Goal: Task Accomplishment & Management: Complete application form

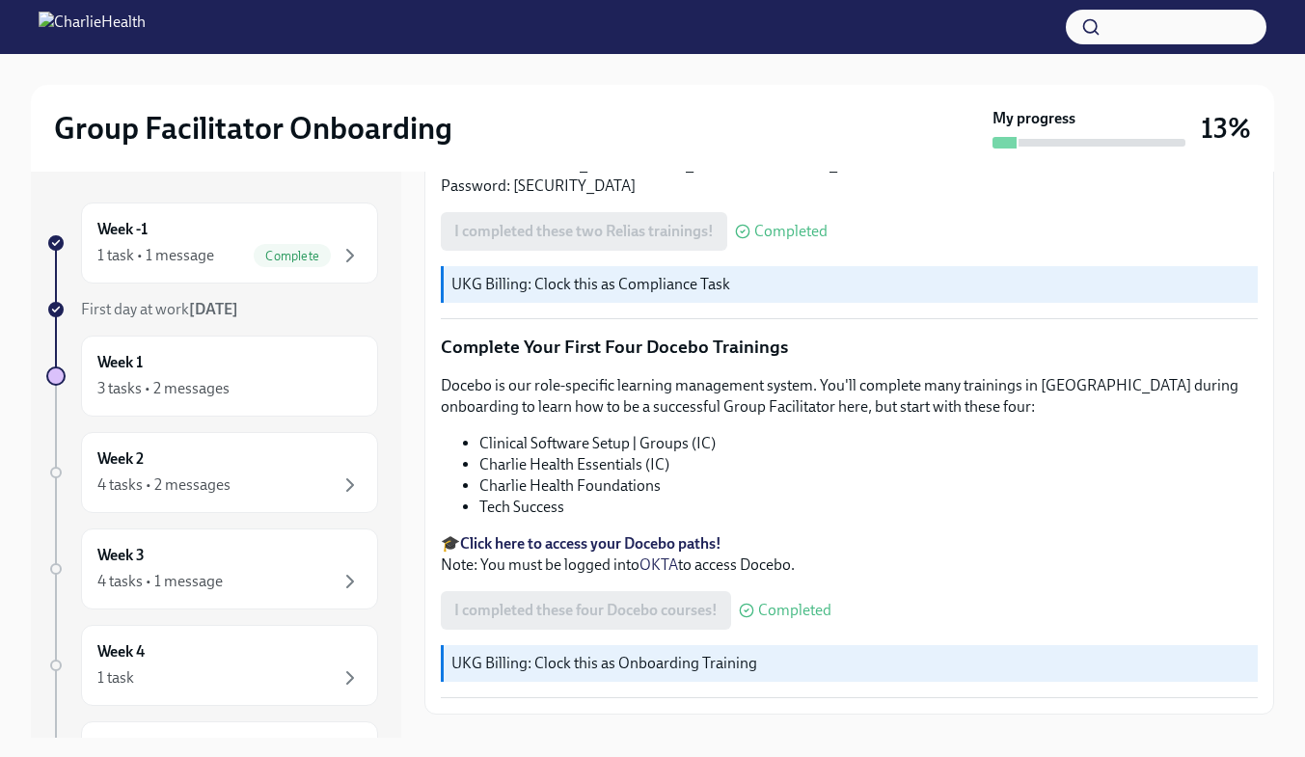
scroll to position [2613, 0]
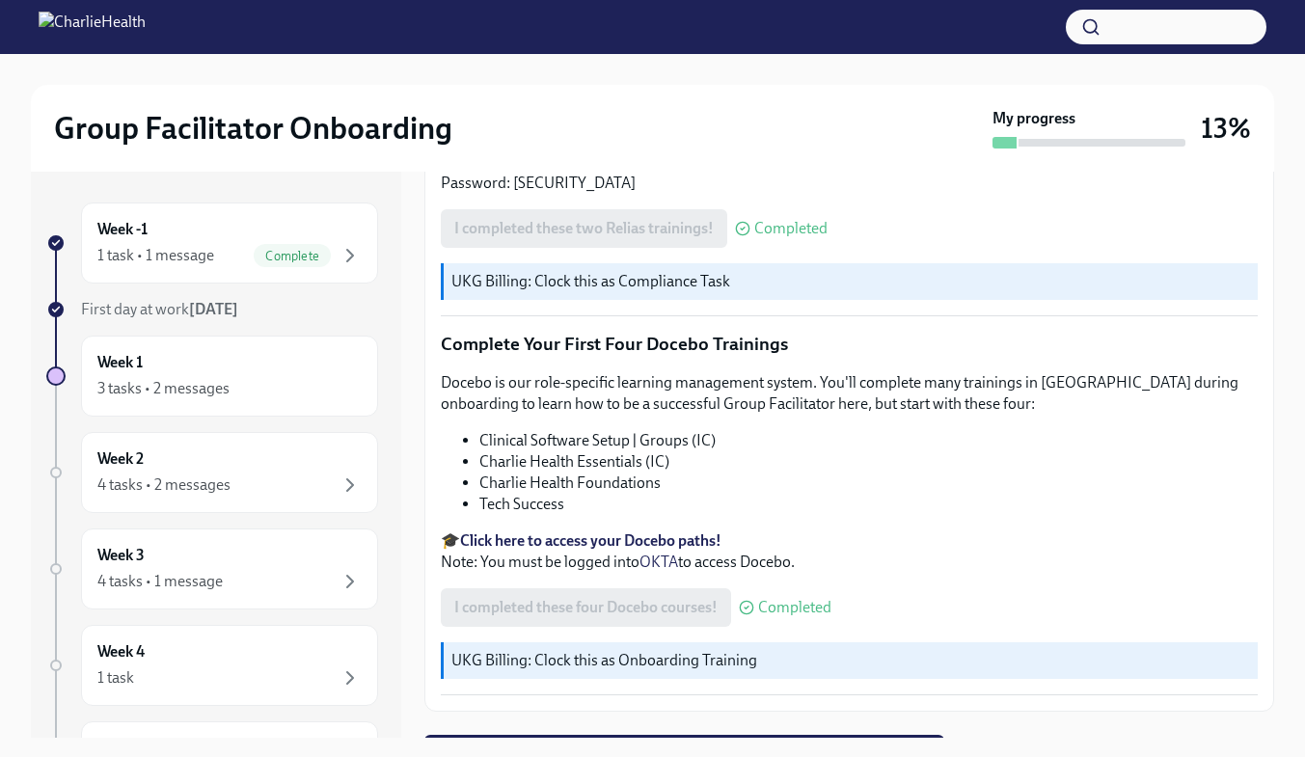
drag, startPoint x: 1275, startPoint y: 647, endPoint x: 1271, endPoint y: 695, distance: 48.4
click at [1271, 695] on div "Group Facilitator Onboarding My progress 13% Week -1 1 task • 1 message Complet…" at bounding box center [652, 423] width 1305 height 738
click at [912, 744] on span "Next task : Week One: Essential Compliance Tasks (~6.5 hours to complete)" at bounding box center [684, 753] width 493 height 19
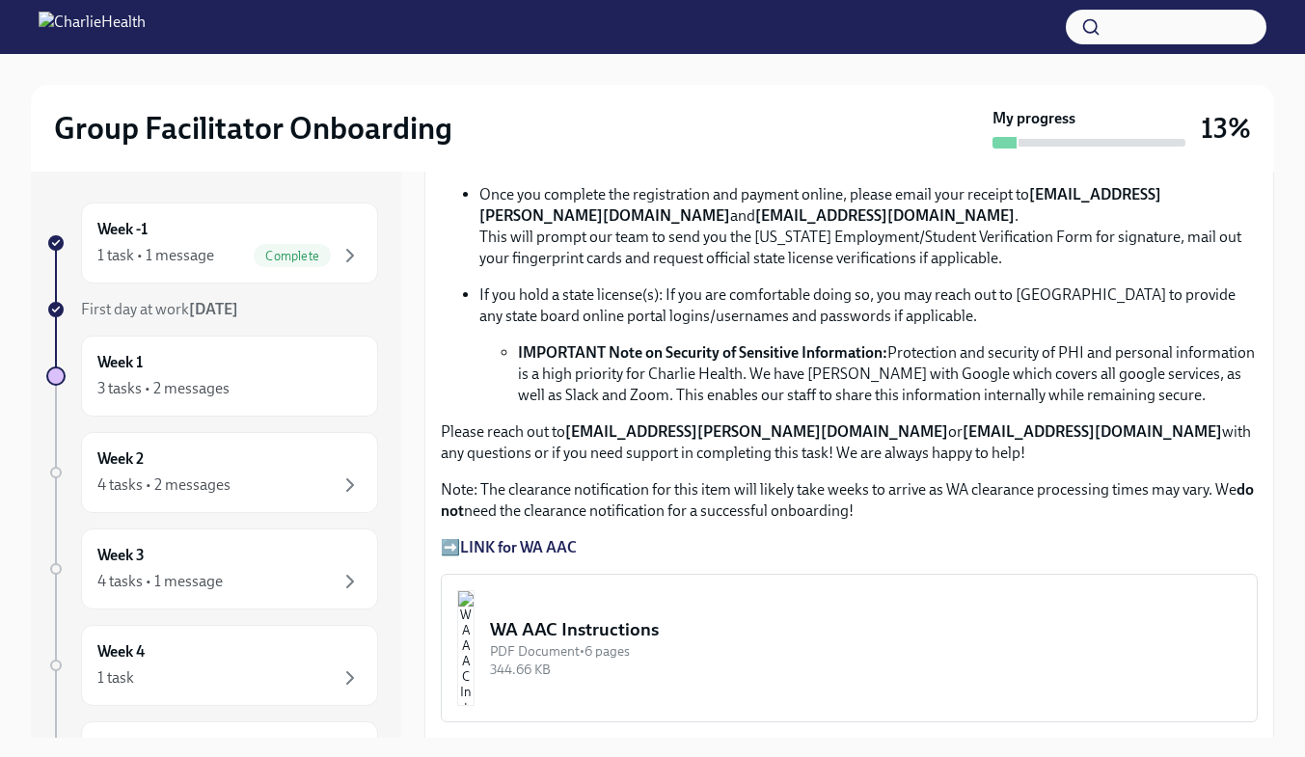
scroll to position [1152, 0]
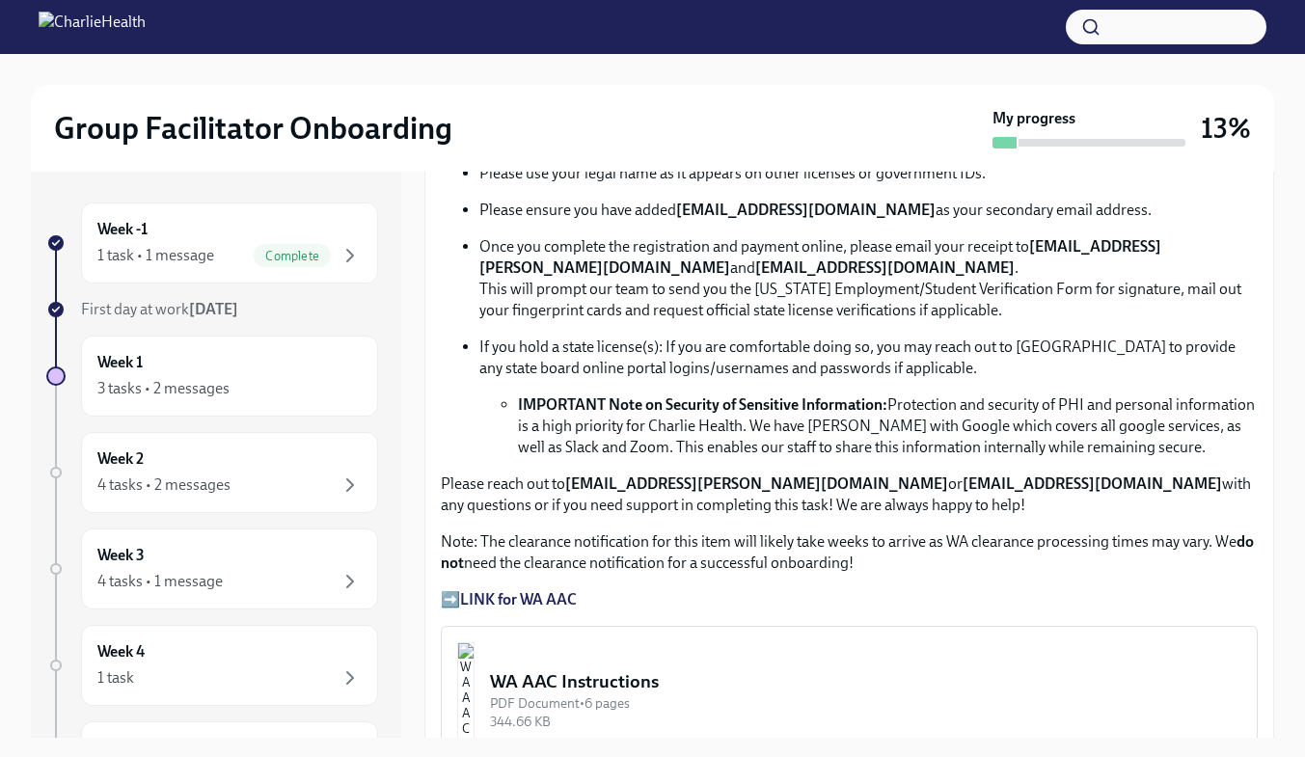
click at [539, 599] on strong "LINK for WA AAC" at bounding box center [518, 599] width 117 height 18
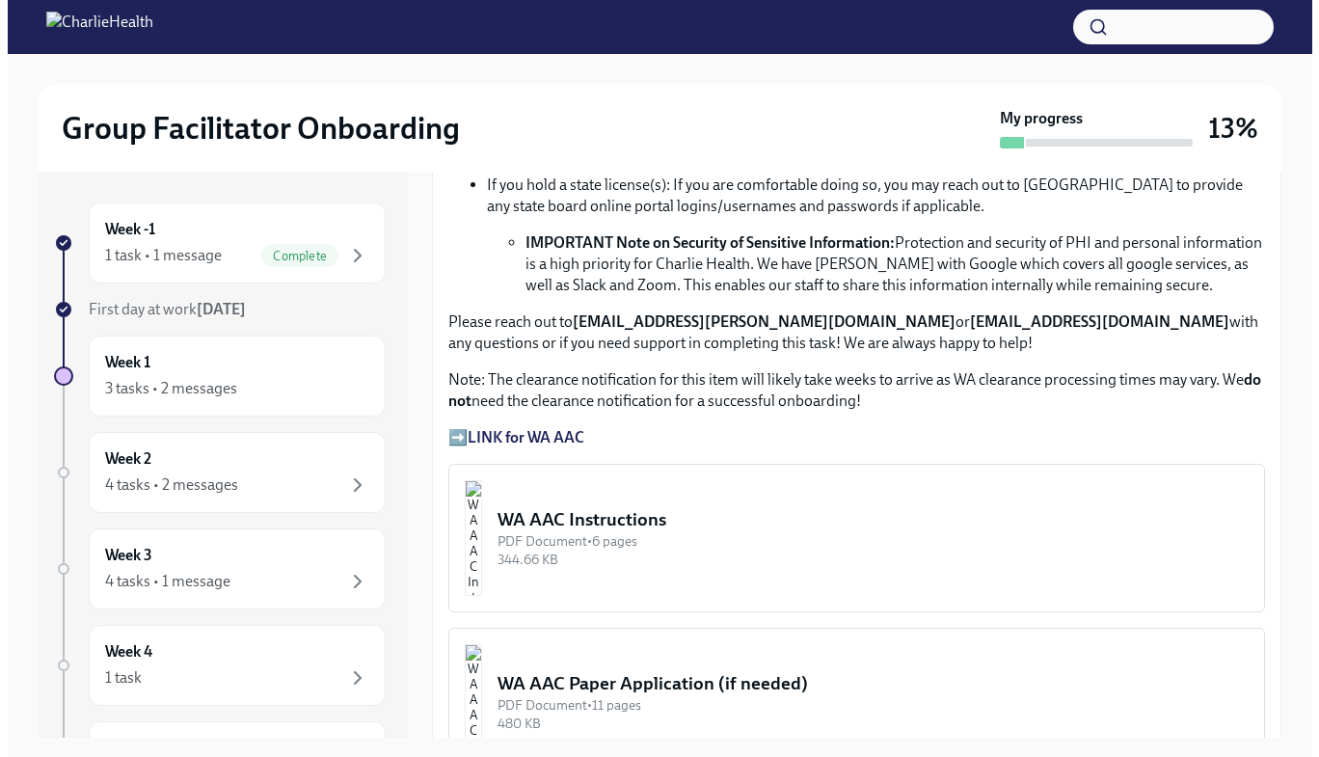
scroll to position [1538, 0]
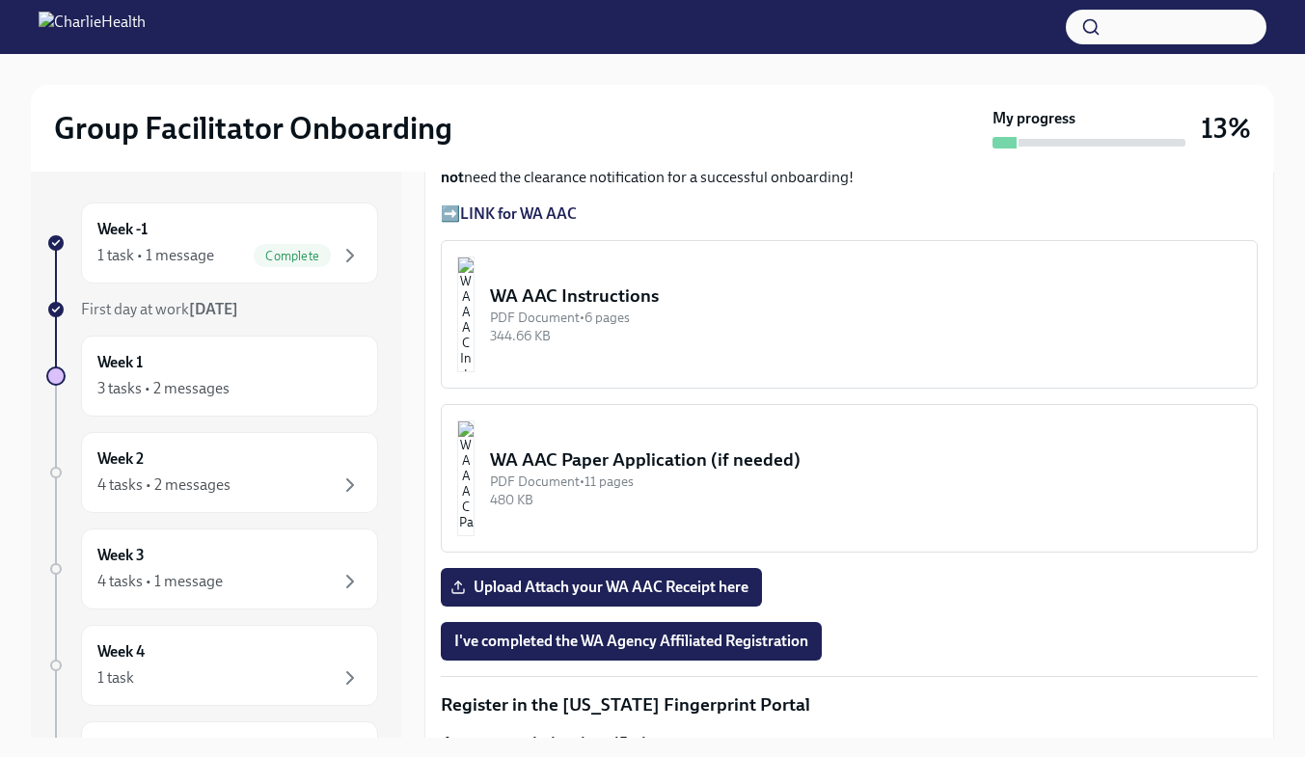
click at [661, 309] on div "PDF Document • 6 pages" at bounding box center [865, 318] width 751 height 18
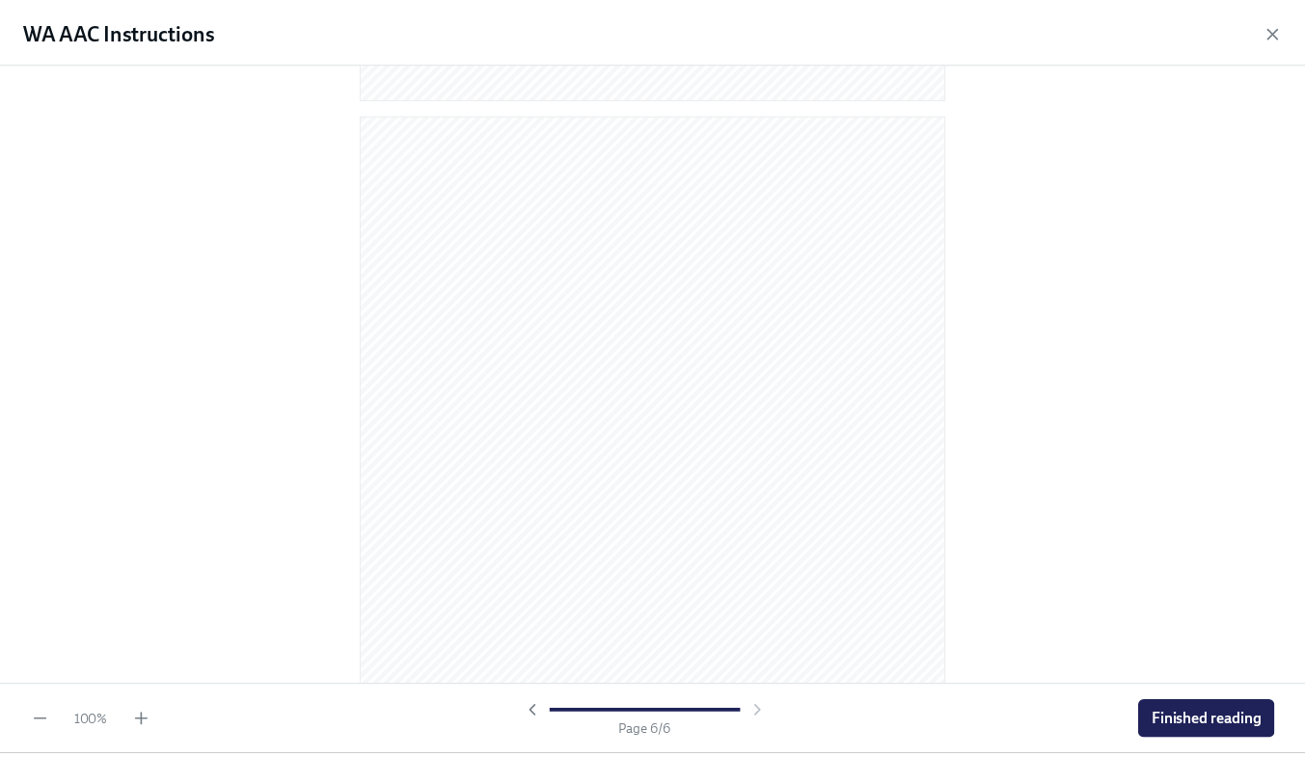
scroll to position [4078, 0]
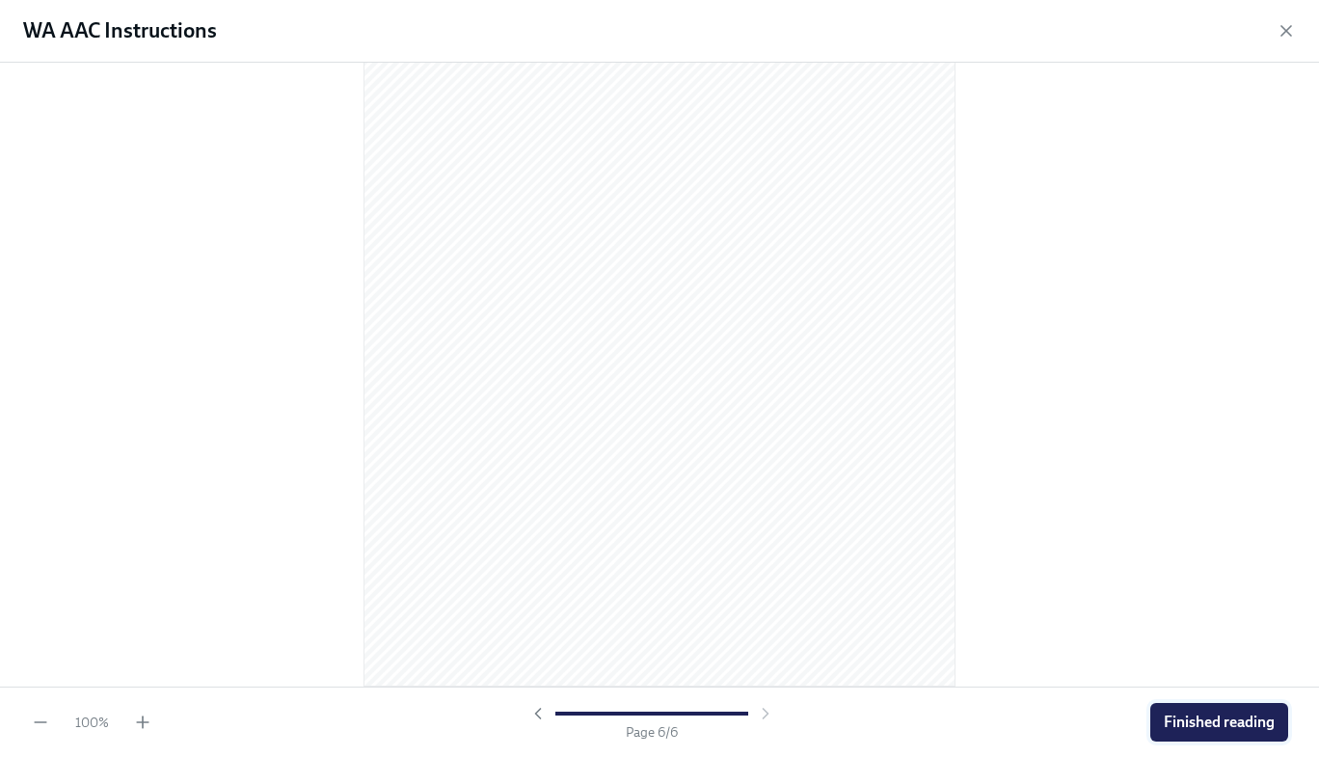
click at [1219, 705] on button "Finished reading" at bounding box center [1219, 722] width 138 height 39
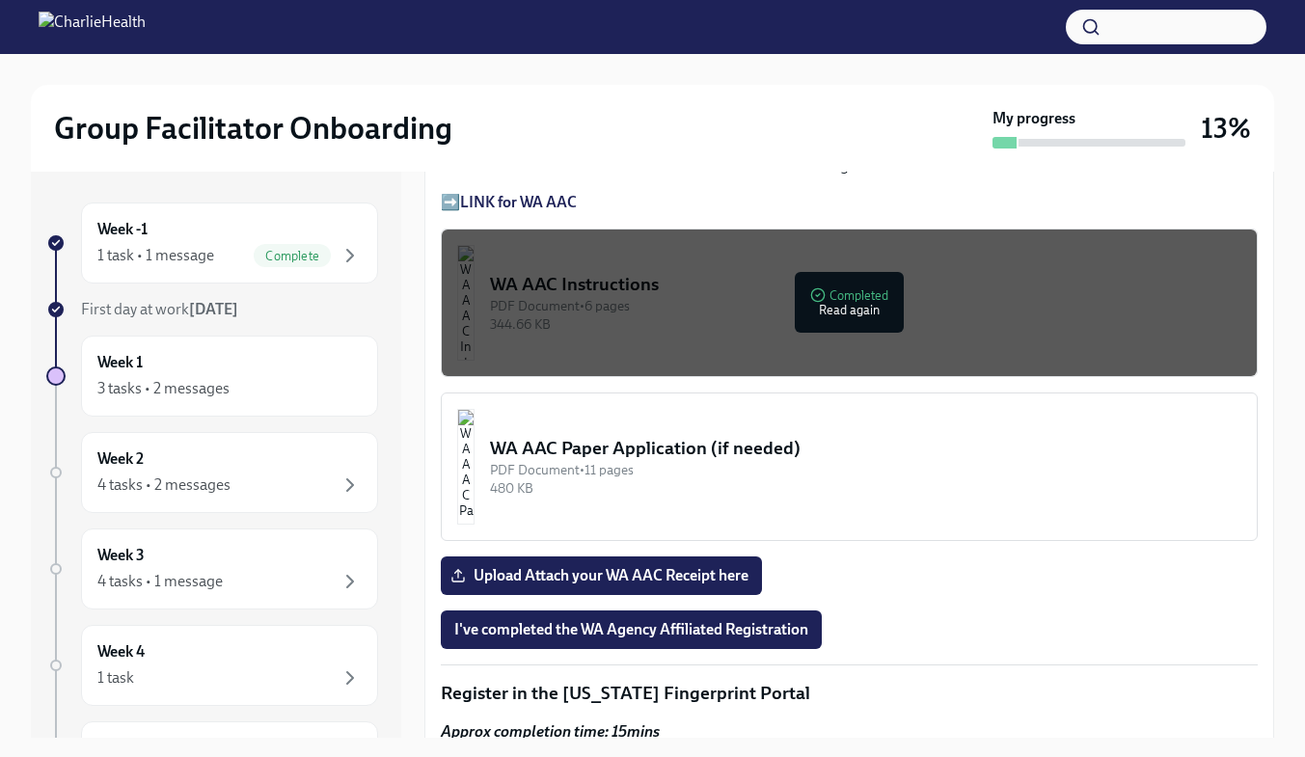
scroll to position [1657, 0]
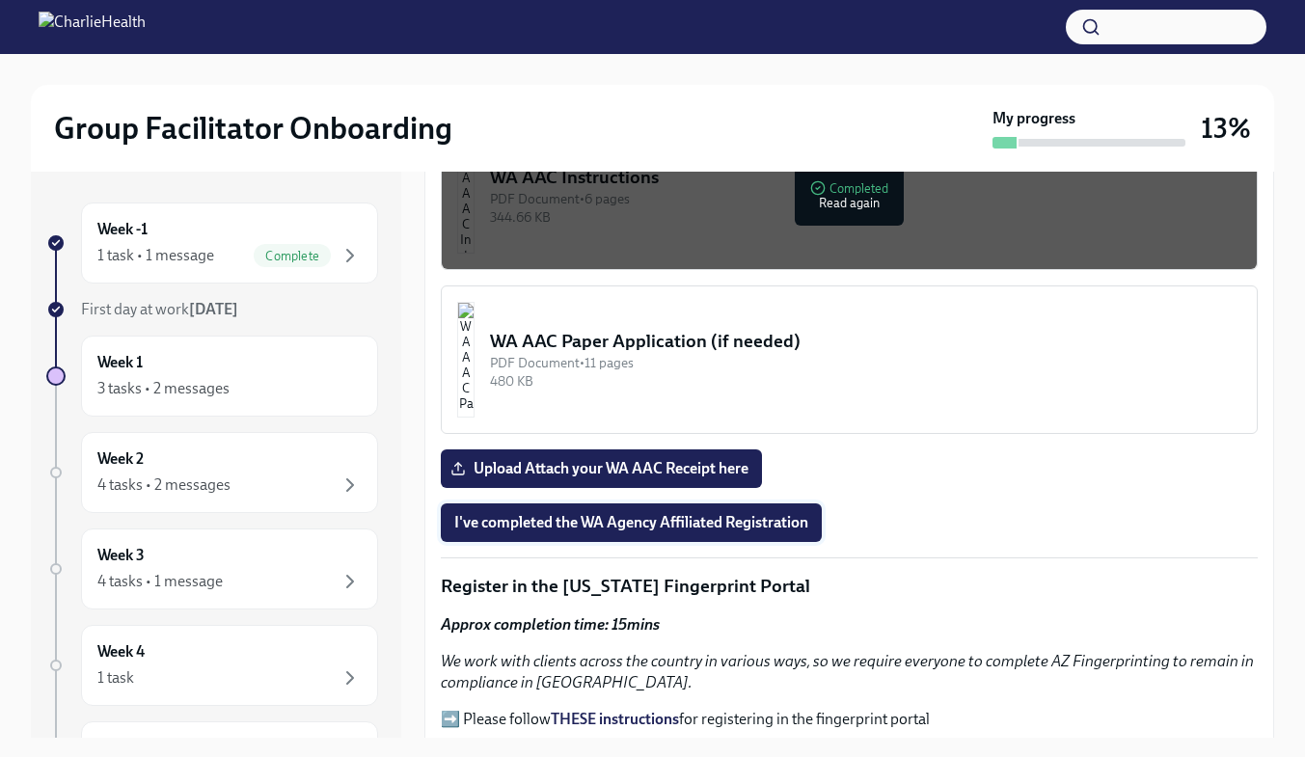
click at [745, 515] on span "I've completed the WA Agency Affiliated Registration" at bounding box center [631, 522] width 354 height 19
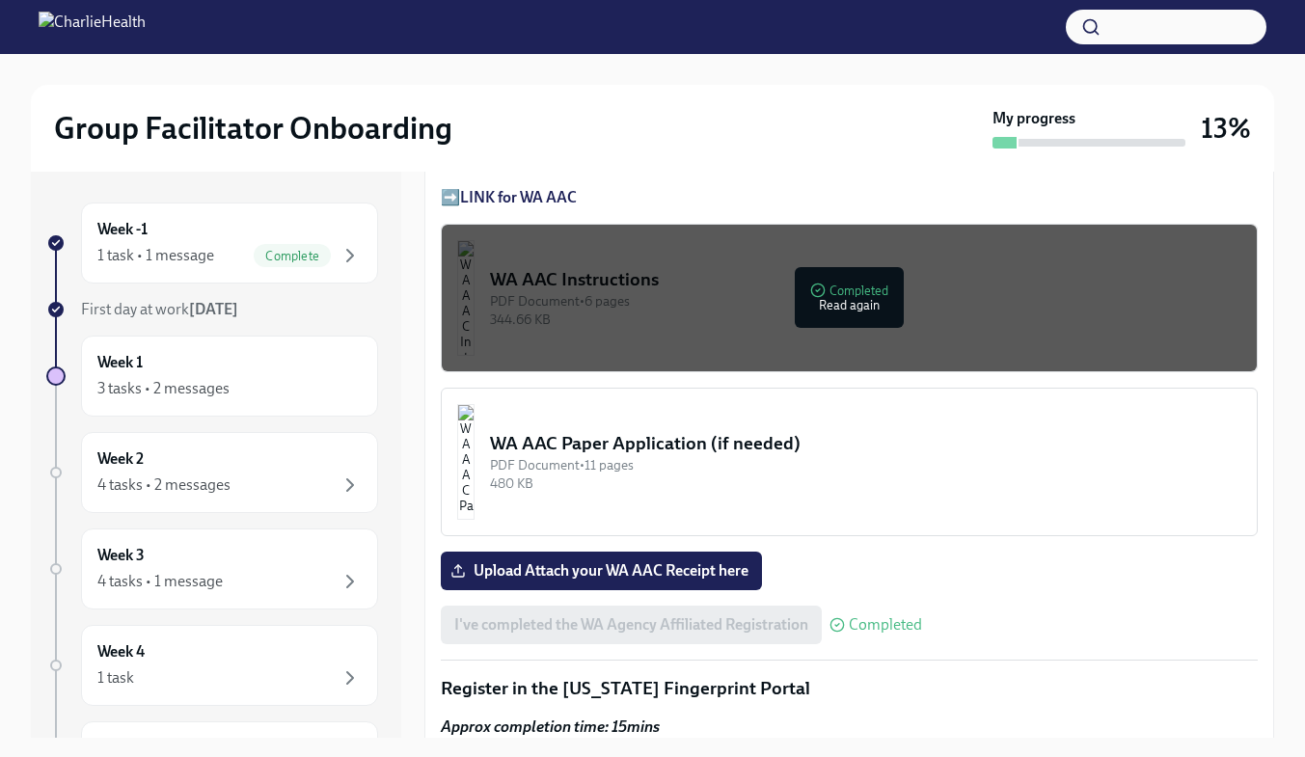
scroll to position [1566, 0]
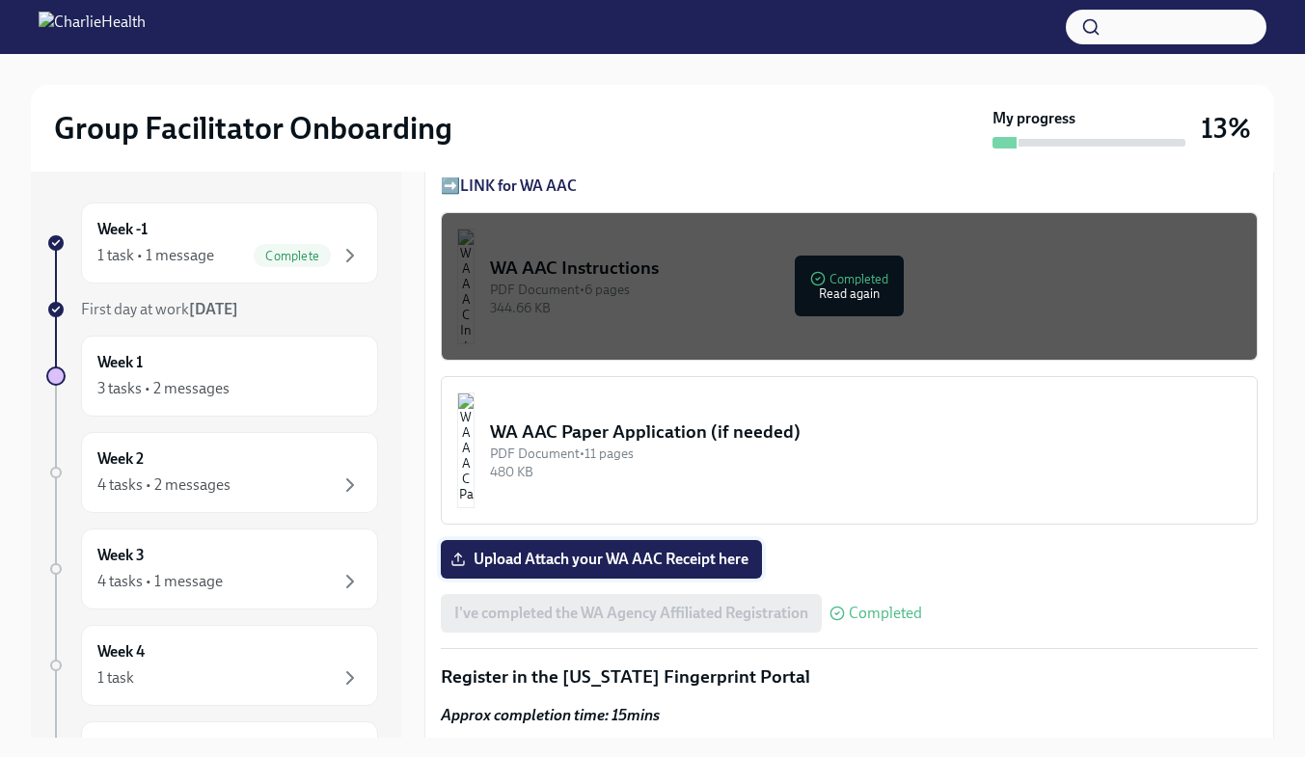
click at [644, 558] on span "Upload Attach your WA AAC Receipt here" at bounding box center [601, 559] width 294 height 19
click at [0, 0] on input "Upload Attach your WA AAC Receipt here" at bounding box center [0, 0] width 0 height 0
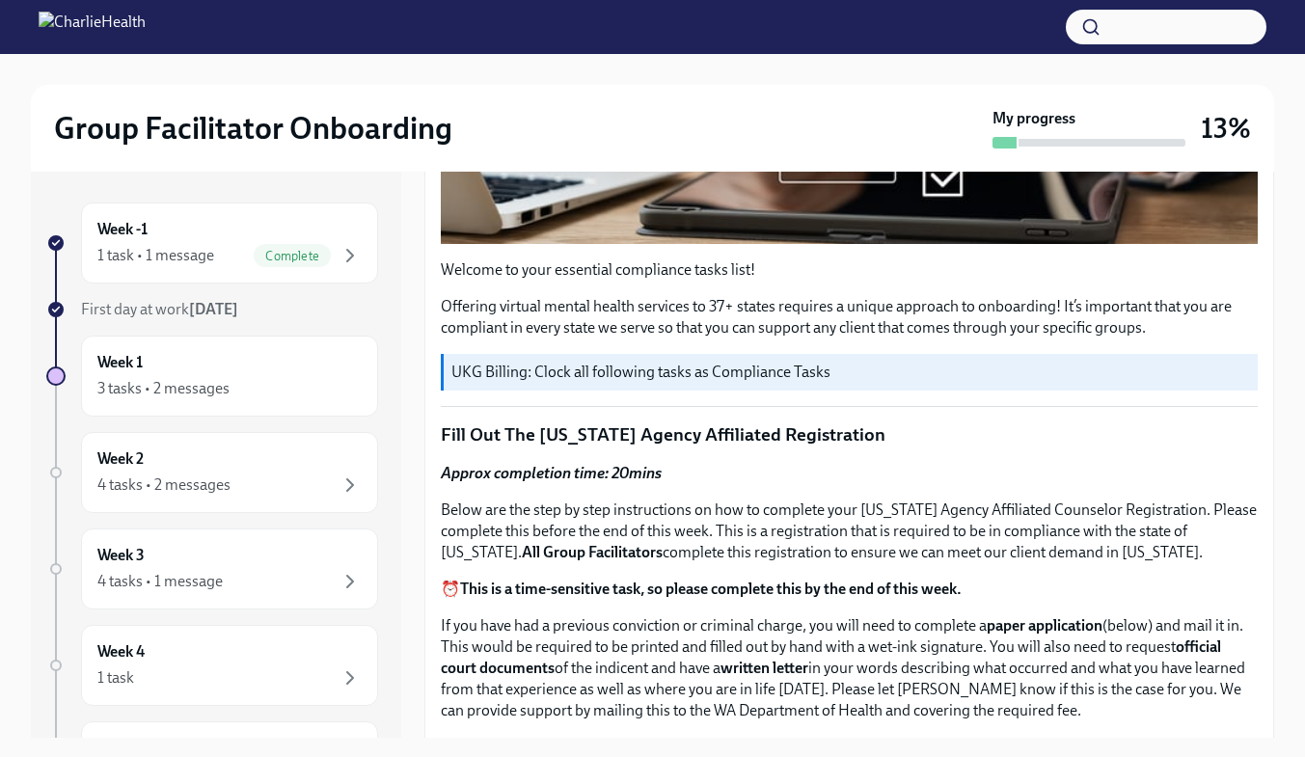
scroll to position [96, 0]
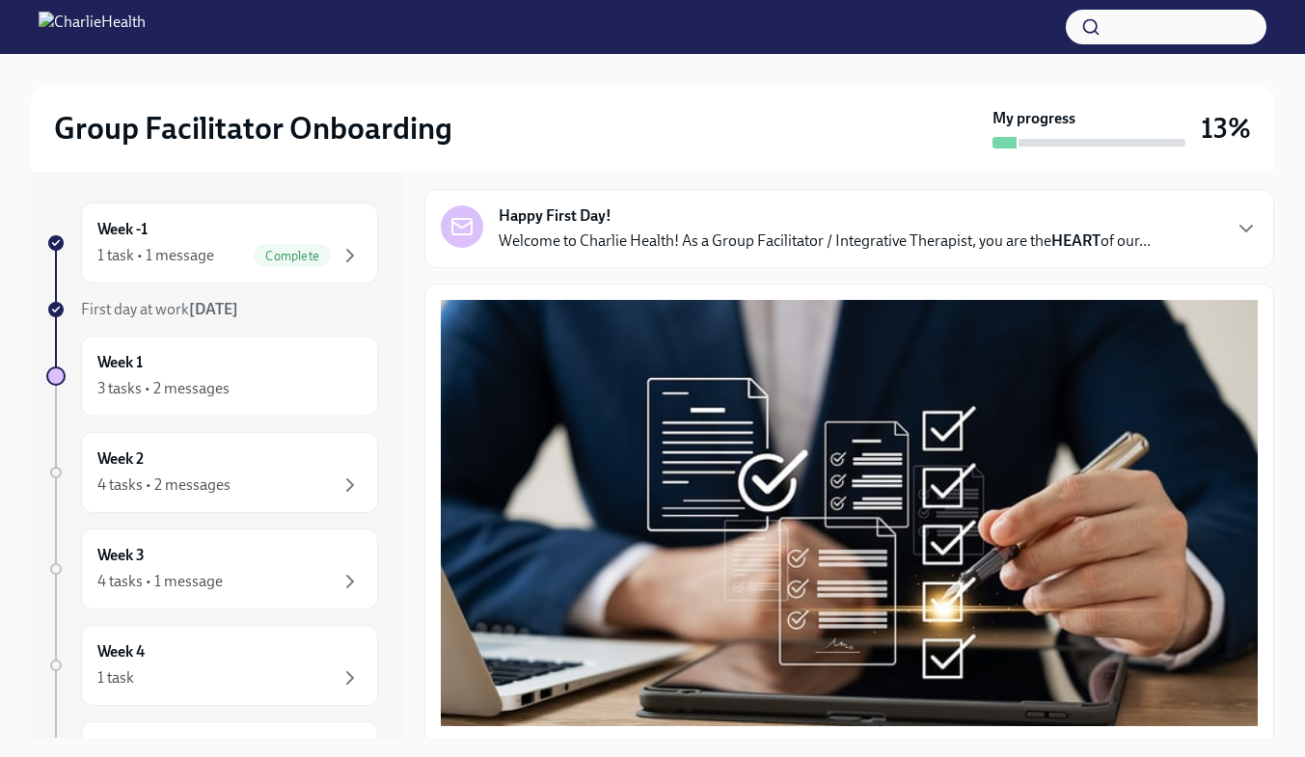
click at [1191, 228] on div "Happy First Day! Welcome to Charlie Health! As a Group Facilitator / Integrativ…" at bounding box center [849, 228] width 817 height 46
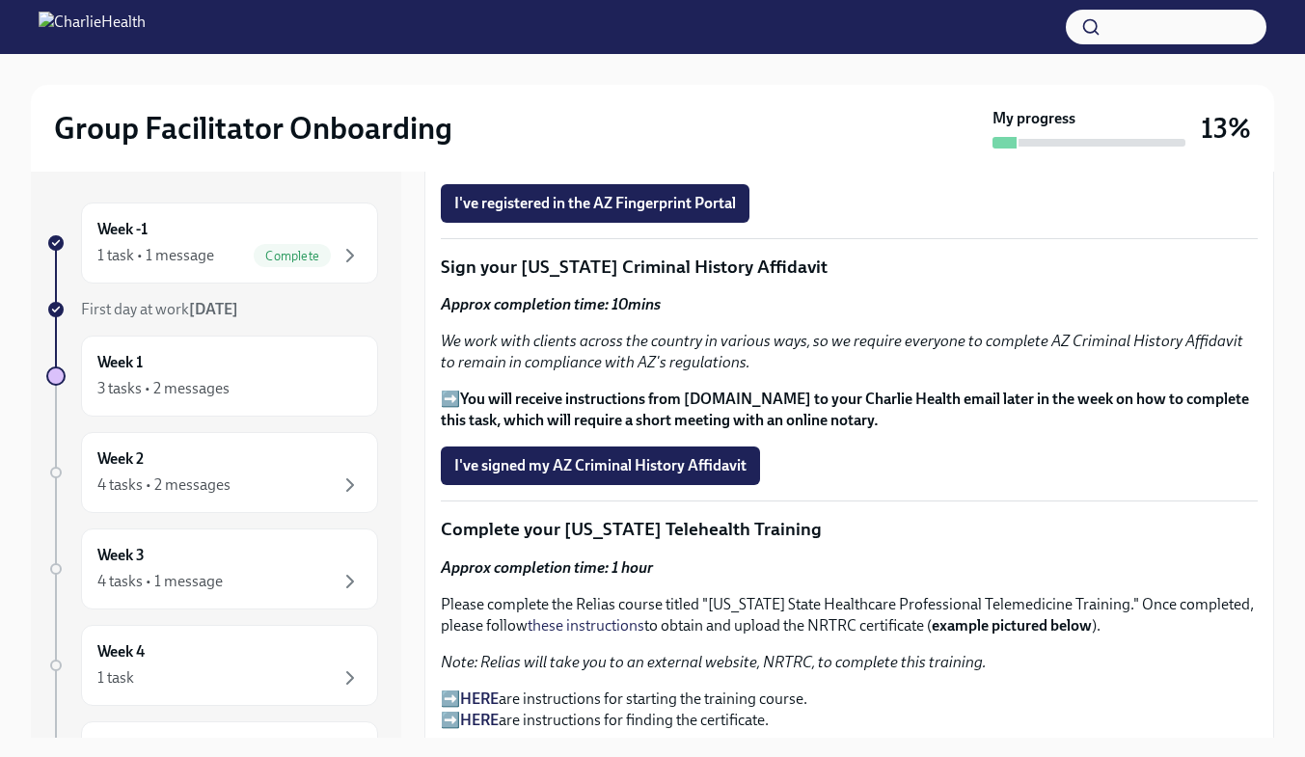
scroll to position [2796, 0]
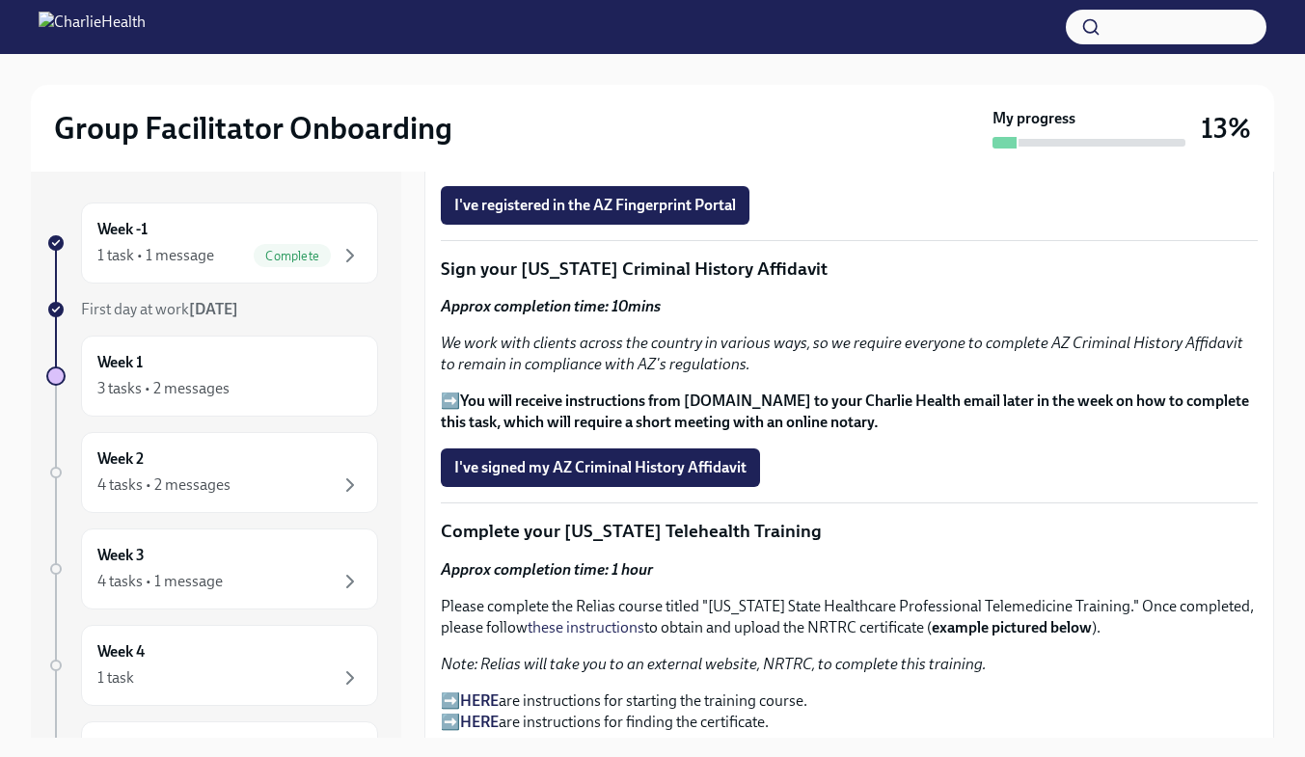
click at [627, 132] on strong "THESE instructions" at bounding box center [615, 123] width 128 height 18
click at [667, 215] on span "I've registered in the AZ Fingerprint Portal" at bounding box center [595, 205] width 282 height 19
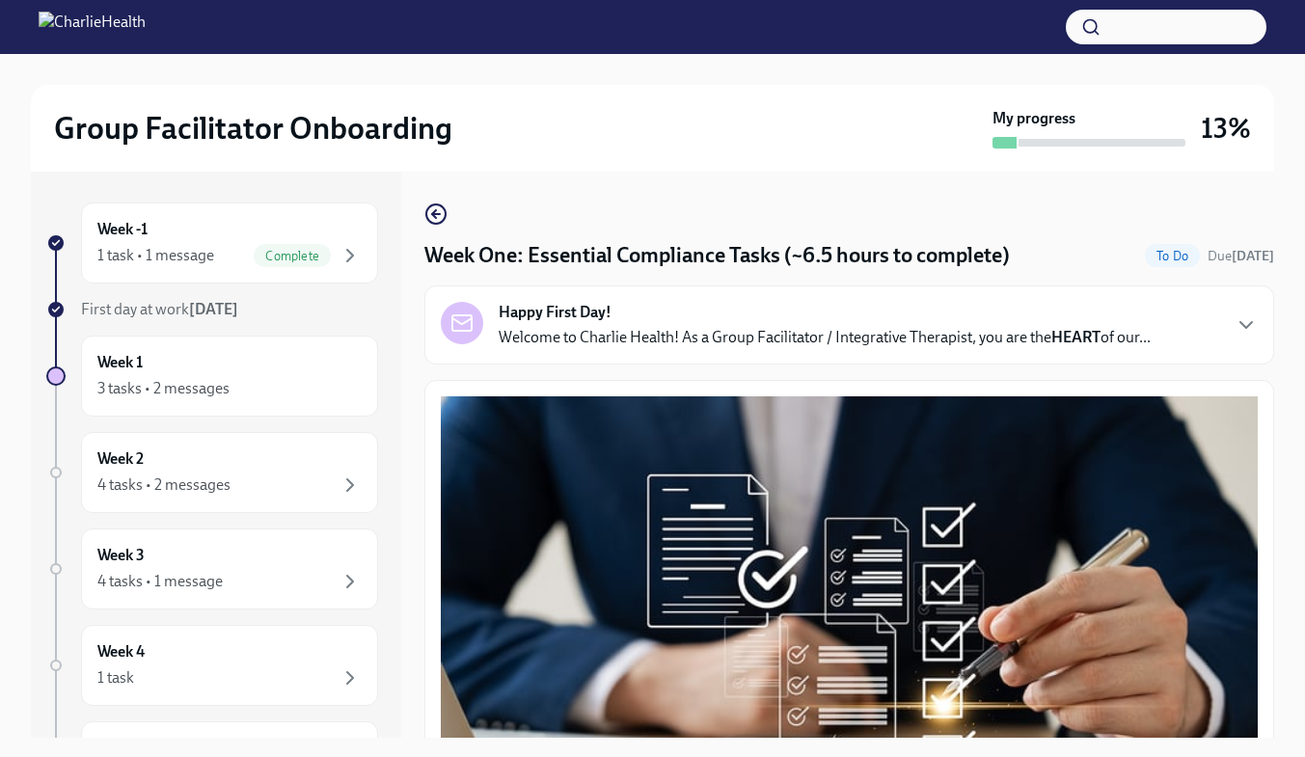
click at [642, 309] on div "Happy First Day! Welcome to Charlie Health! As a Group Facilitator / Integrativ…" at bounding box center [825, 325] width 652 height 46
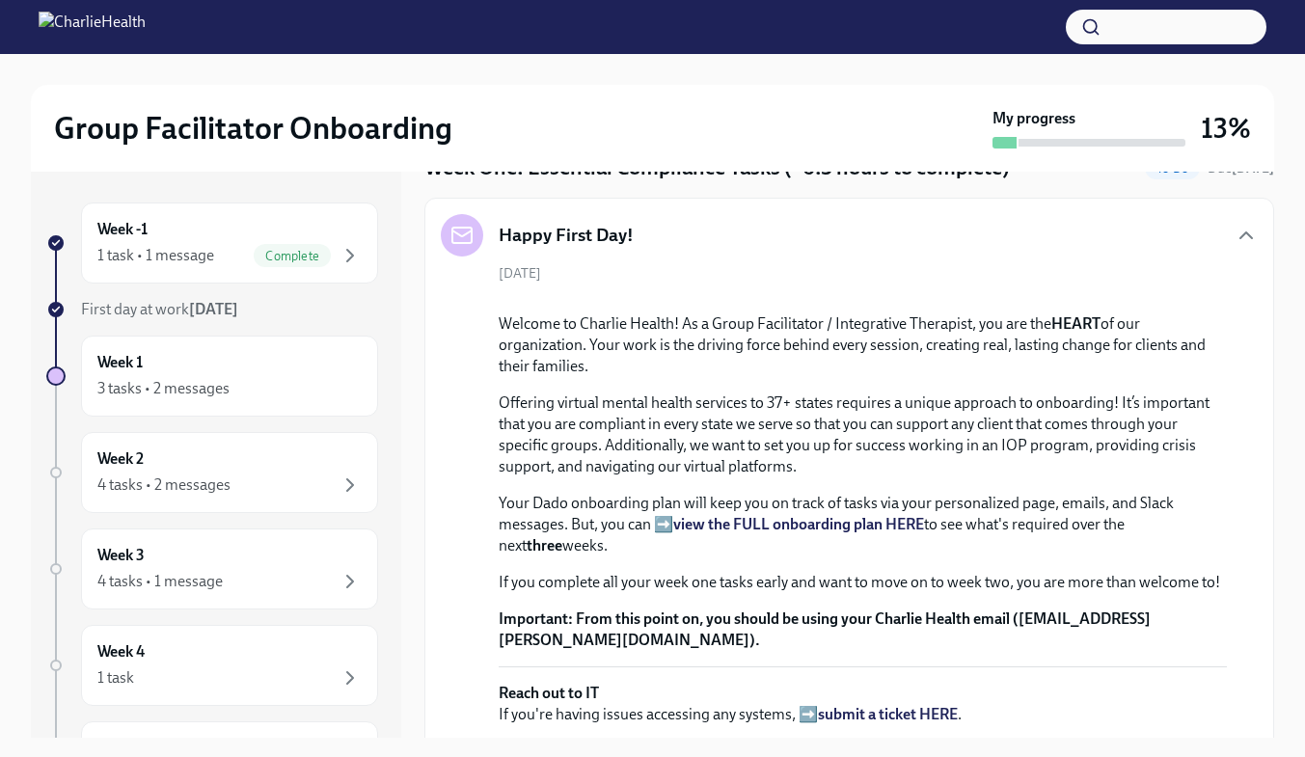
scroll to position [0, 0]
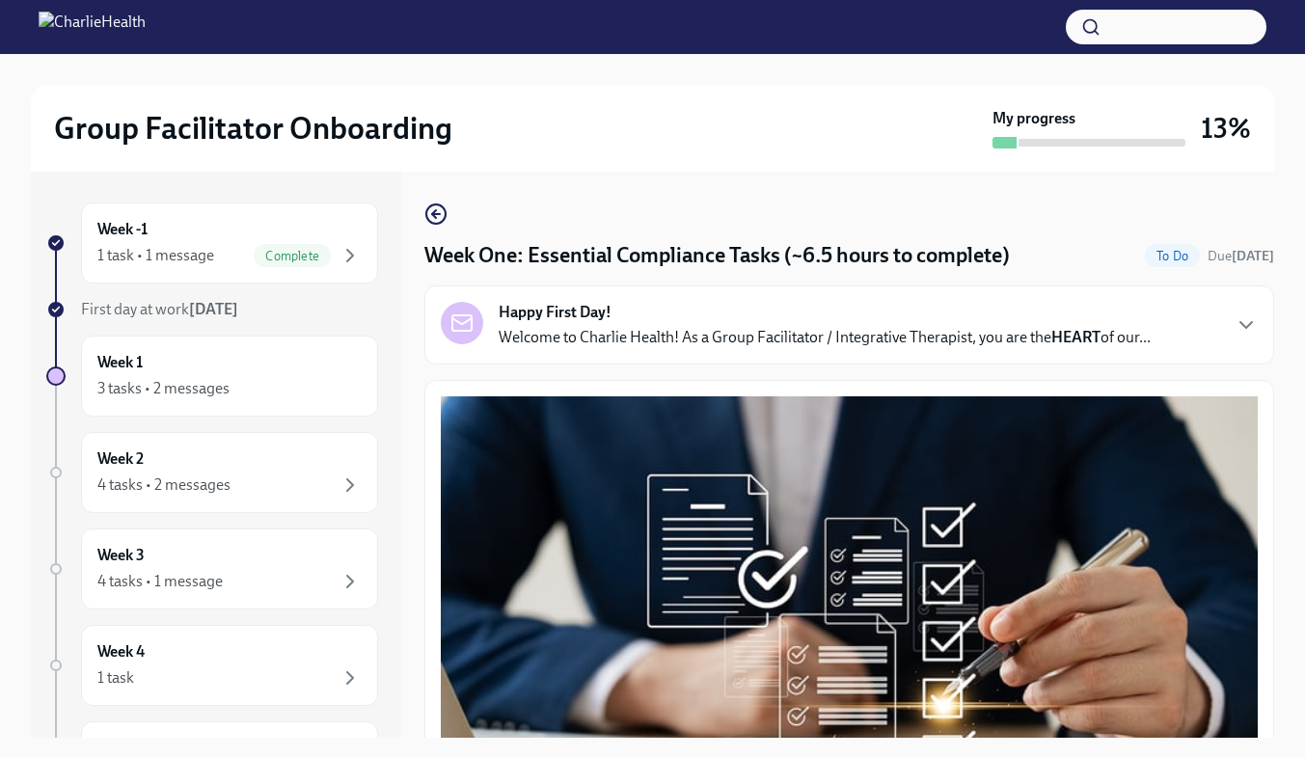
click at [857, 324] on div "Happy First Day! Welcome to Charlie Health! As a Group Facilitator / Integrativ…" at bounding box center [825, 325] width 652 height 46
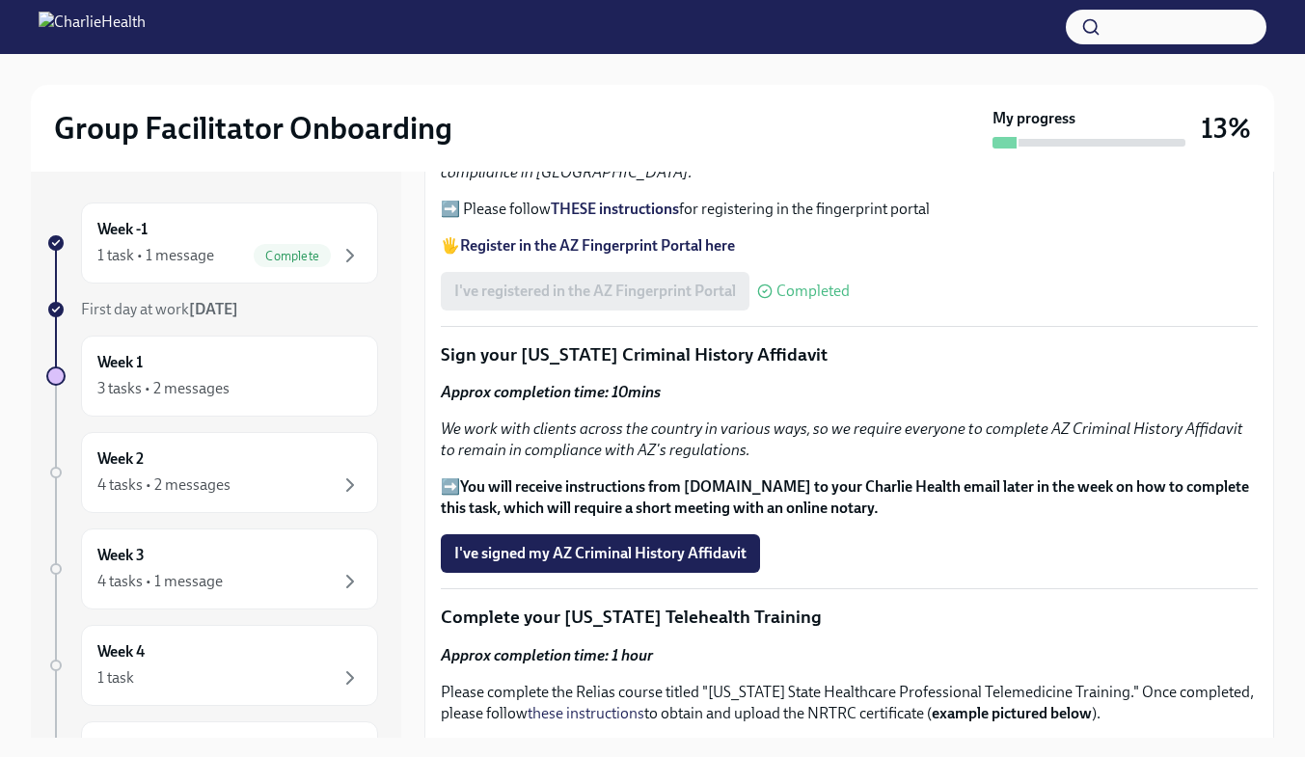
scroll to position [2827, 0]
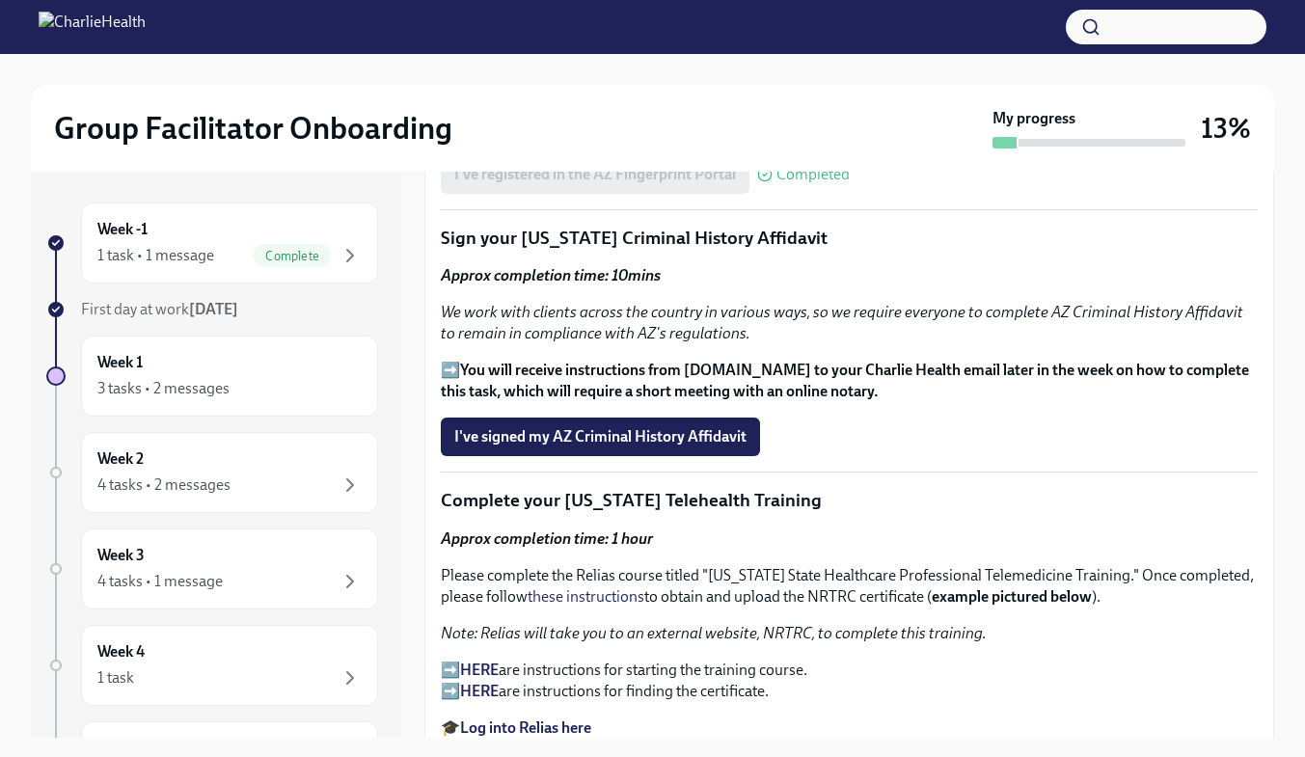
click at [639, 101] on strong "THESE instructions" at bounding box center [615, 92] width 128 height 18
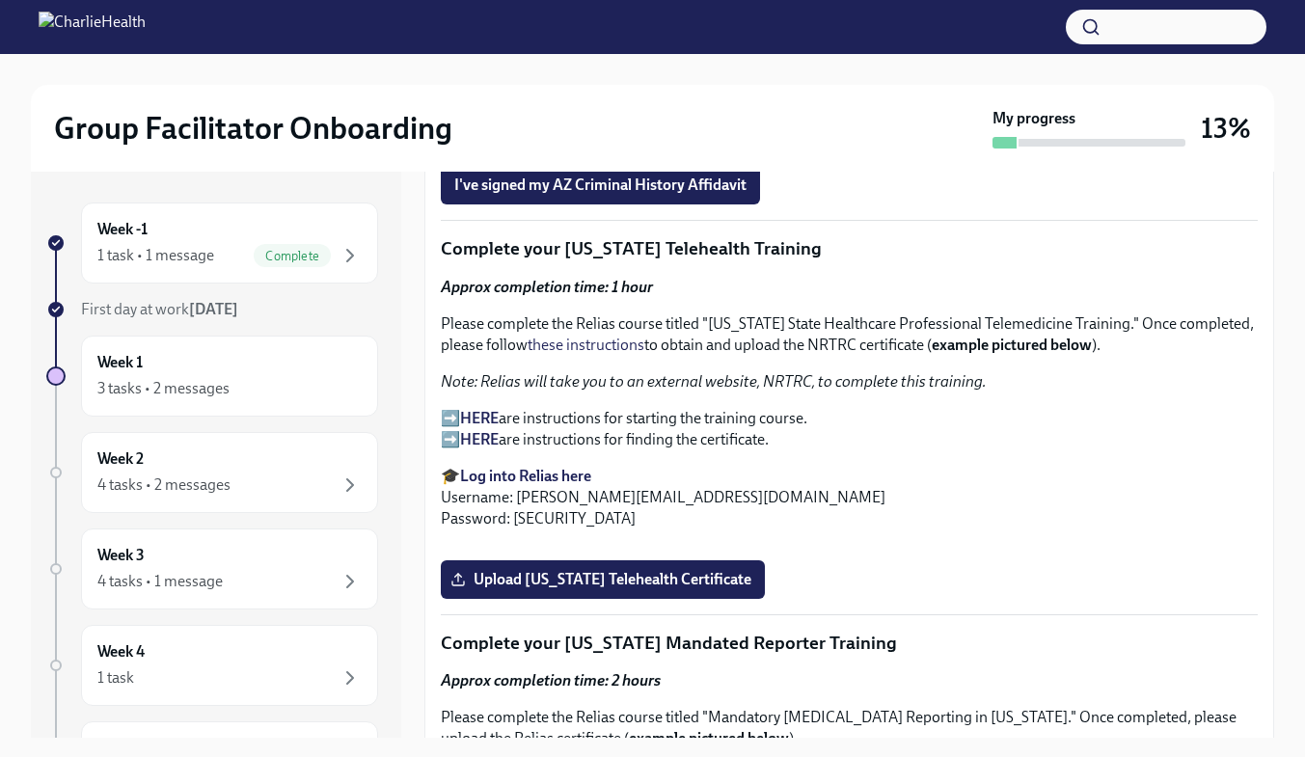
scroll to position [3116, 0]
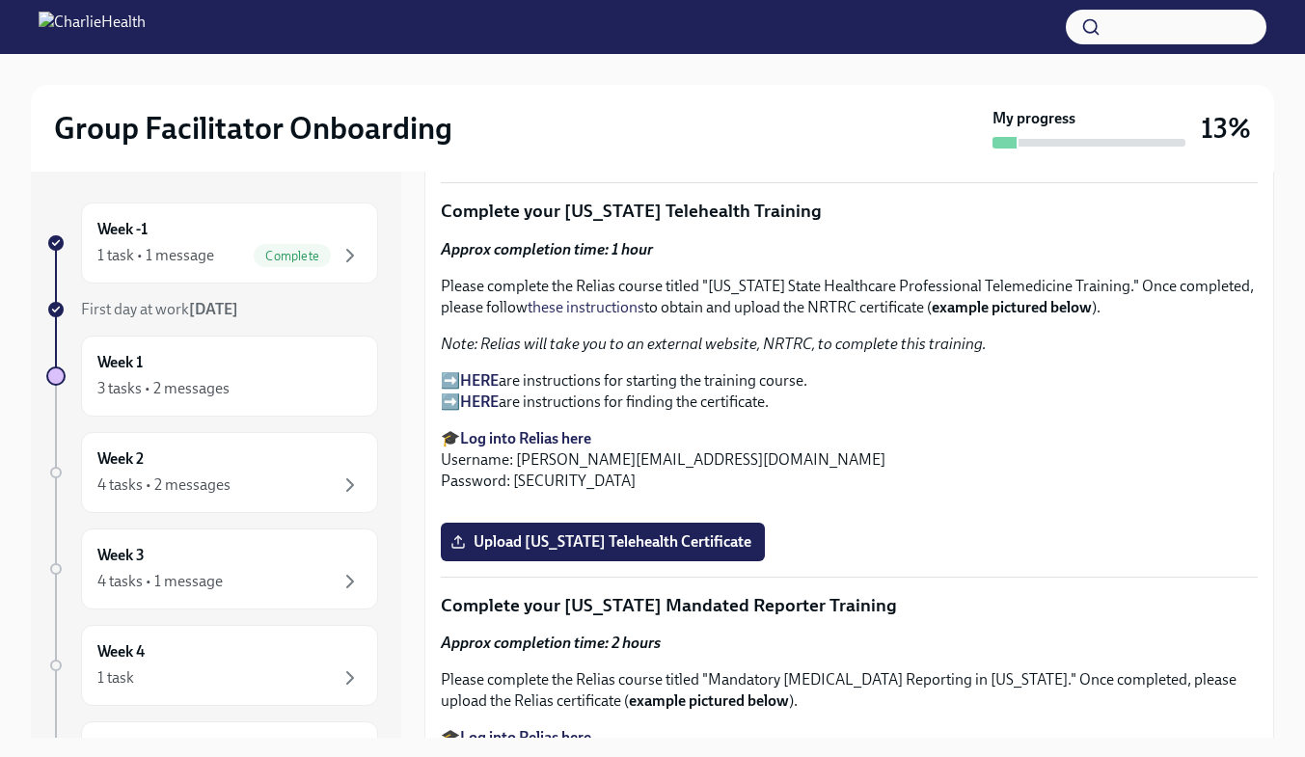
click at [653, 157] on span "I've signed my AZ Criminal History Affidavit" at bounding box center [600, 147] width 292 height 19
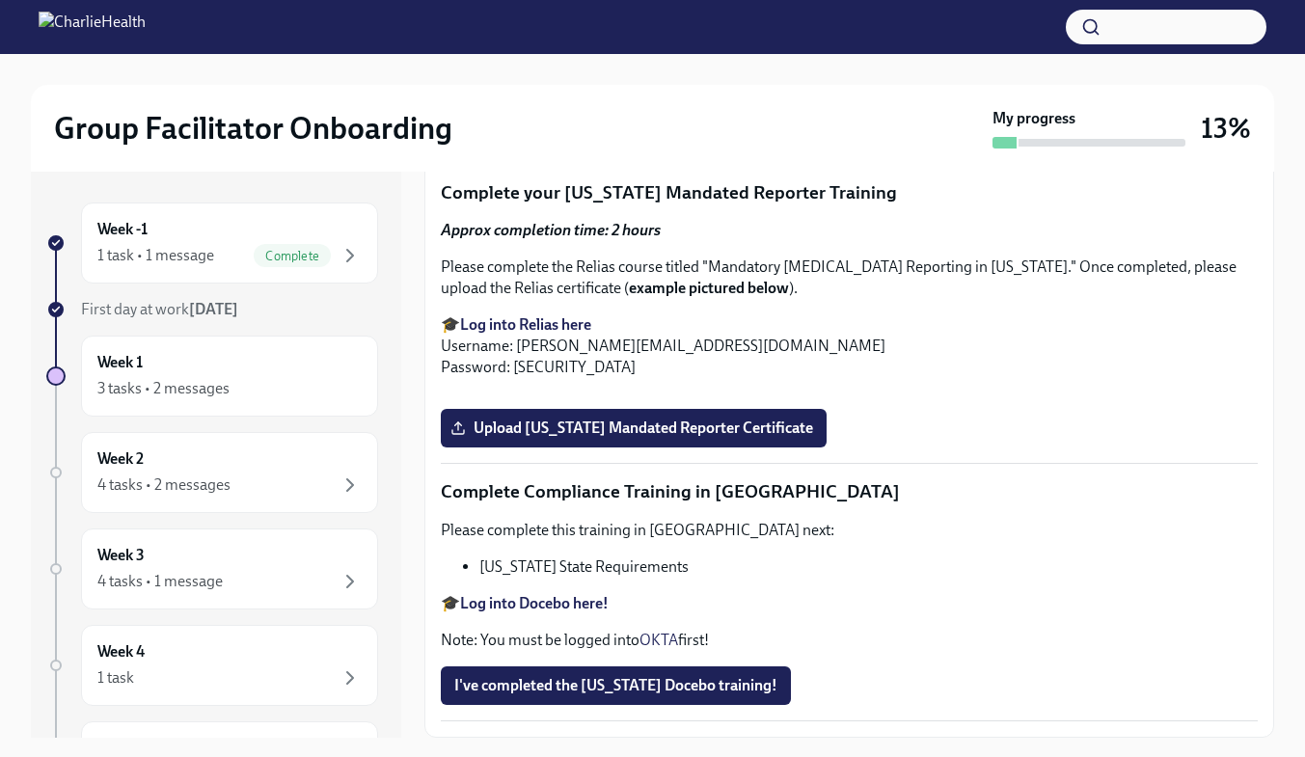
scroll to position [3761, 0]
click at [278, 444] on div "Week 2 4 tasks • 2 messages" at bounding box center [229, 472] width 297 height 81
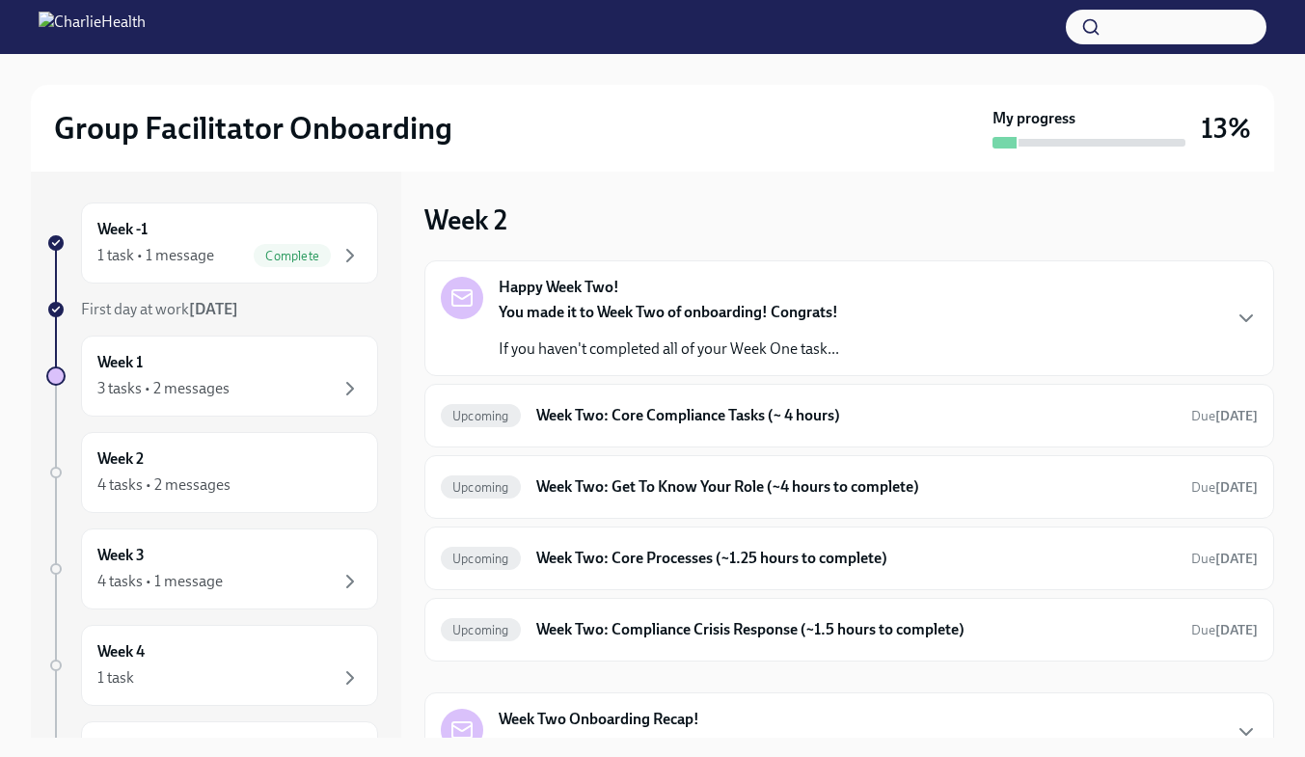
click at [658, 314] on strong "You made it to Week Two of onboarding! Congrats!" at bounding box center [668, 312] width 339 height 18
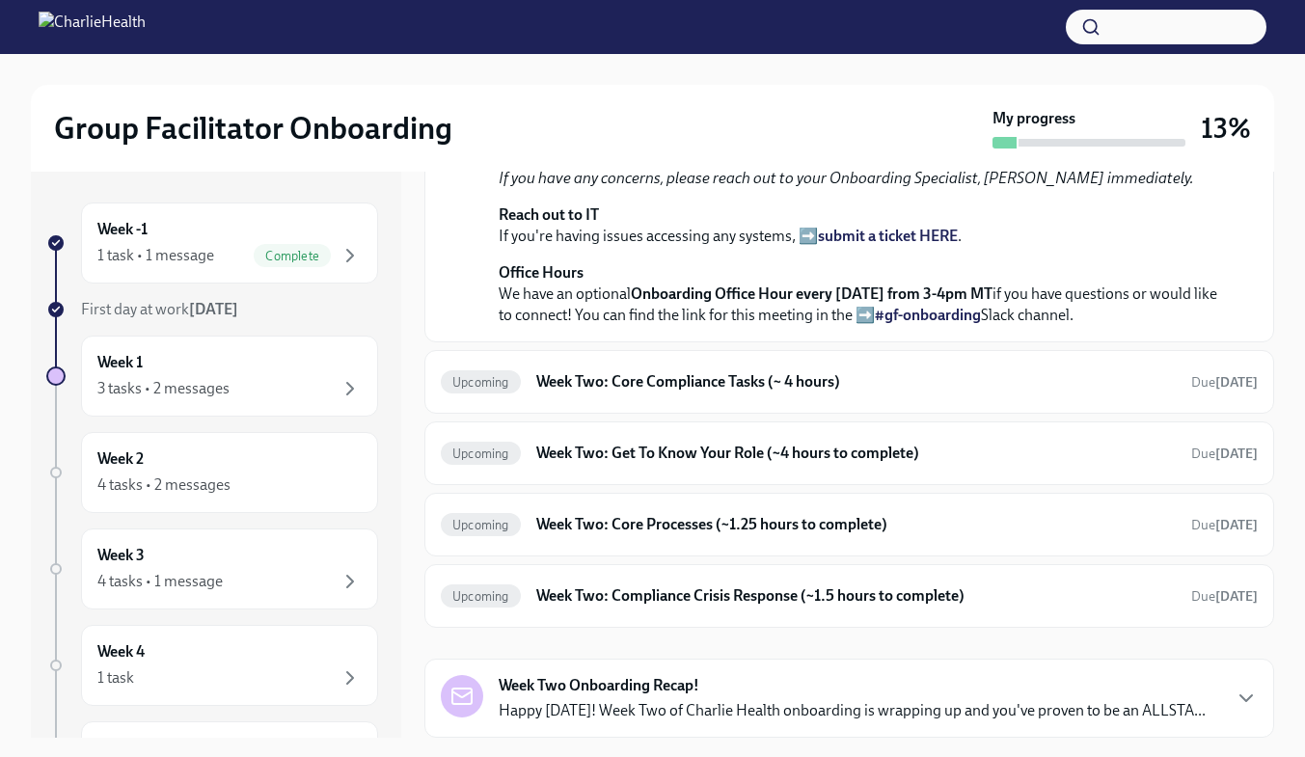
scroll to position [704, 0]
click at [184, 362] on div "Week 1 3 tasks • 2 messages" at bounding box center [229, 376] width 264 height 48
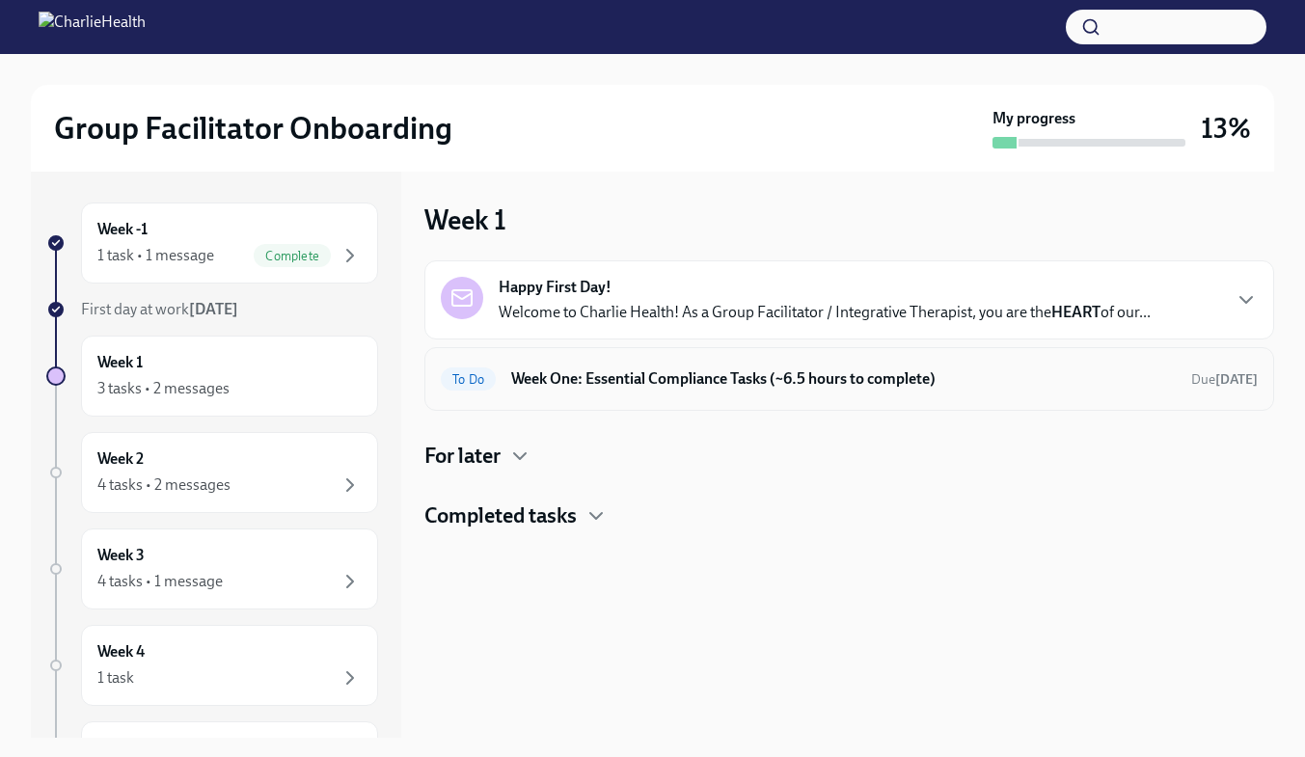
click at [677, 388] on h6 "Week One: Essential Compliance Tasks (~6.5 hours to complete)" at bounding box center [843, 378] width 664 height 21
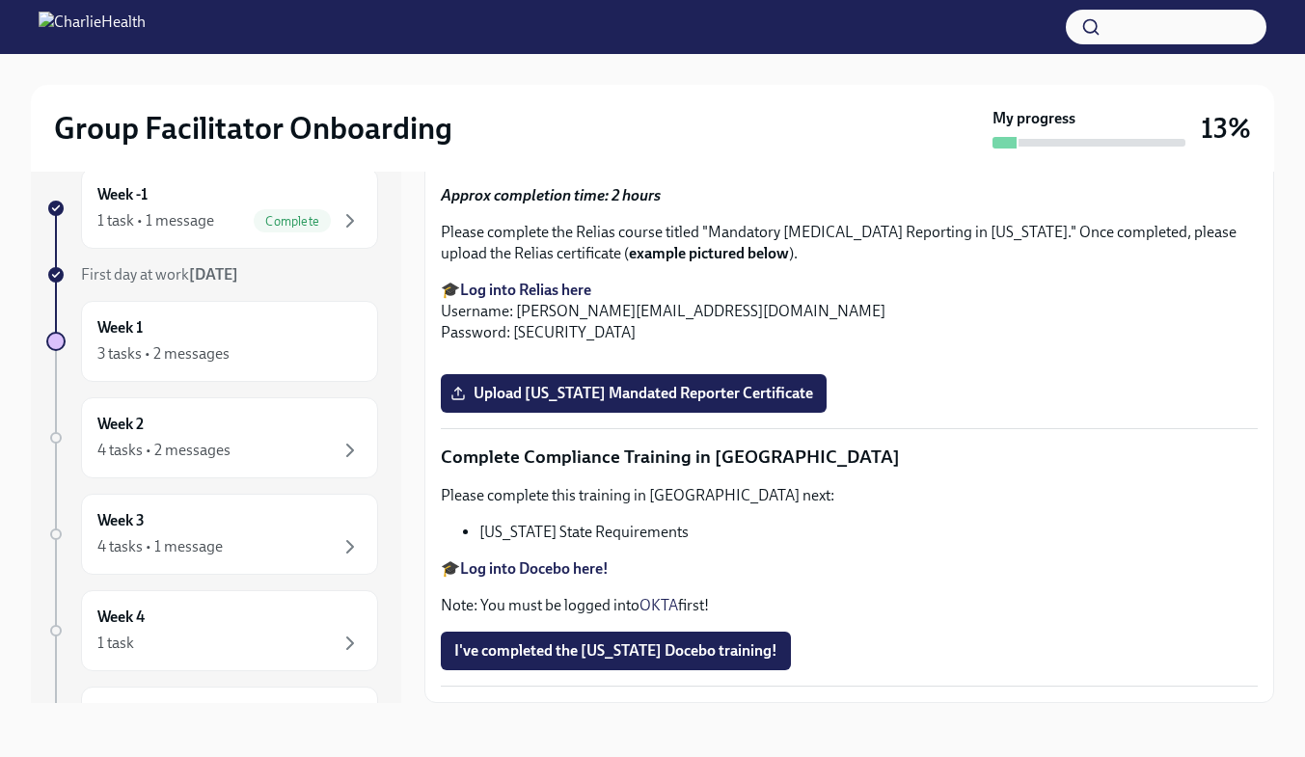
scroll to position [4179, 0]
